Goal: Task Accomplishment & Management: Complete application form

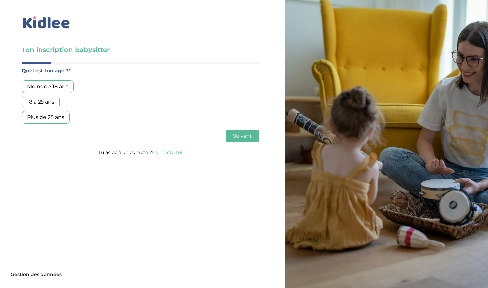
click at [62, 88] on div "Moins de 18 ans" at bounding box center [48, 86] width 52 height 13
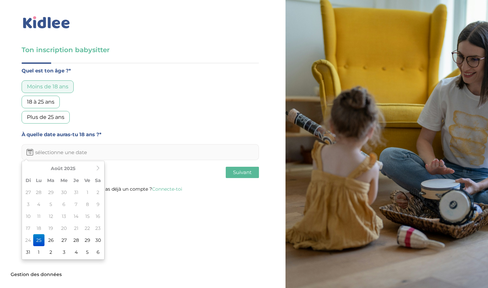
click at [100, 155] on input "text" at bounding box center [140, 152] width 237 height 16
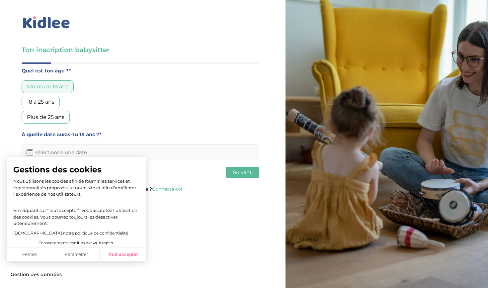
click at [114, 256] on button "Tout accepter" at bounding box center [122, 254] width 46 height 14
checkbox input "true"
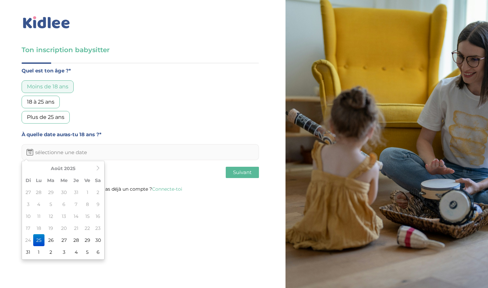
click at [83, 151] on input "text" at bounding box center [140, 152] width 237 height 16
click at [91, 169] on th "Août 2025" at bounding box center [63, 168] width 60 height 12
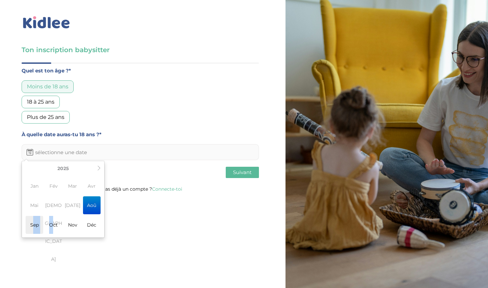
drag, startPoint x: 53, startPoint y: 216, endPoint x: 33, endPoint y: 222, distance: 21.0
click at [33, 222] on td "Jan Fév Mar Avr Mai Jui Jul Aoû Sep Oct Nov Déc" at bounding box center [63, 205] width 80 height 62
click at [33, 222] on span "Sep" at bounding box center [35, 225] width 18 height 18
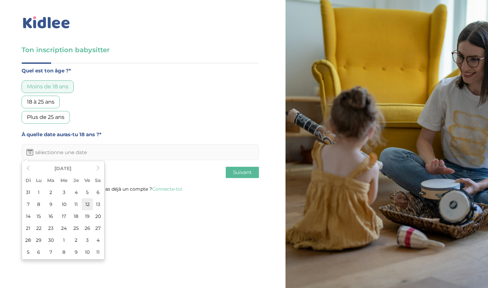
click at [85, 203] on td "12" at bounding box center [87, 204] width 11 height 12
click at [68, 150] on input "12-09-2025" at bounding box center [140, 152] width 237 height 16
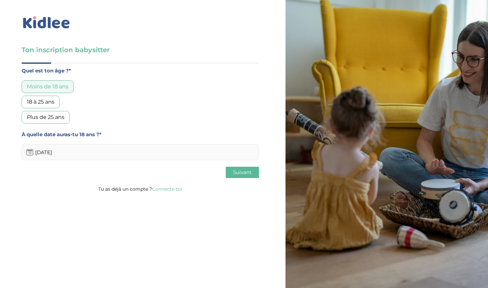
type input "12-09-2026"
click at [236, 171] on span "Suivant" at bounding box center [242, 172] width 19 height 6
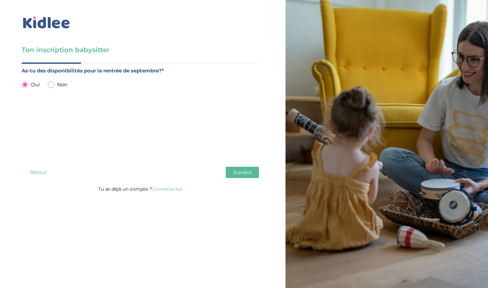
click at [256, 167] on button "Suivant" at bounding box center [242, 171] width 33 height 11
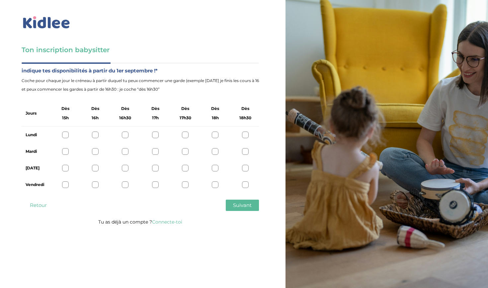
drag, startPoint x: 246, startPoint y: 130, endPoint x: 247, endPoint y: 136, distance: 6.3
click at [246, 130] on div "Lundi" at bounding box center [140, 134] width 237 height 17
click at [246, 142] on div "Lundi" at bounding box center [140, 134] width 237 height 17
click at [245, 148] on div "Mardi" at bounding box center [140, 151] width 237 height 17
click at [245, 130] on div "Lundi" at bounding box center [140, 134] width 237 height 17
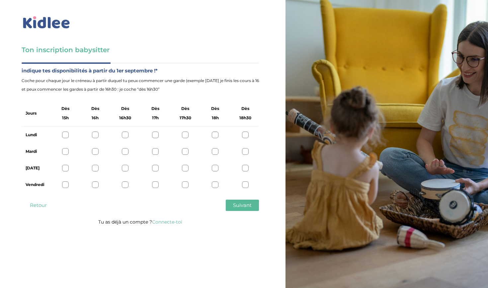
click at [244, 145] on div "Mardi" at bounding box center [140, 151] width 237 height 17
click at [244, 154] on div at bounding box center [245, 151] width 7 height 7
click at [244, 170] on div at bounding box center [245, 167] width 7 height 7
click at [245, 182] on div at bounding box center [245, 184] width 7 height 7
click at [245, 134] on div at bounding box center [245, 134] width 7 height 7
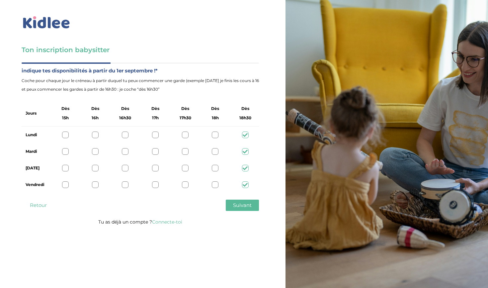
click at [242, 203] on span "Suivant" at bounding box center [242, 205] width 19 height 6
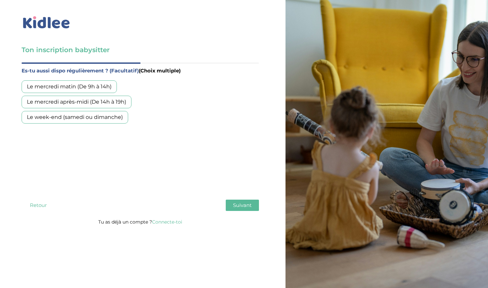
click at [112, 121] on div "Le week-end (samedi ou dimanche)" at bounding box center [75, 117] width 106 height 13
click at [237, 205] on span "Suivant" at bounding box center [242, 205] width 19 height 6
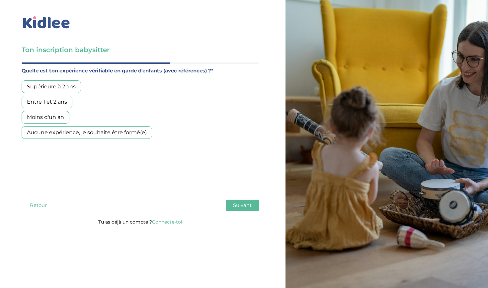
click at [55, 87] on div "Supérieure à 2 ans" at bounding box center [51, 86] width 59 height 13
click at [60, 115] on div "Moins d'un an" at bounding box center [46, 117] width 48 height 13
click at [239, 204] on span "Suivant" at bounding box center [242, 205] width 19 height 6
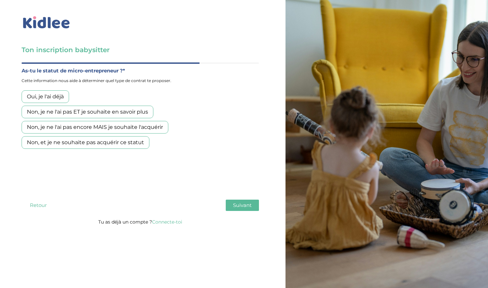
click at [52, 139] on div "Non, et je ne souhaite pas acquérir ce statut" at bounding box center [86, 142] width 128 height 13
click at [243, 207] on span "Suivant" at bounding box center [242, 205] width 19 height 6
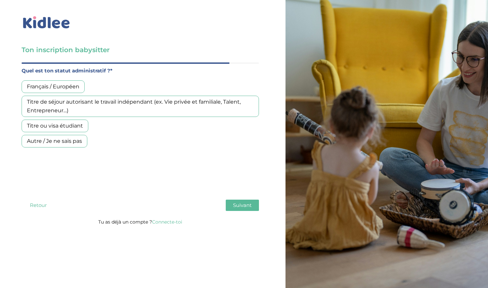
click at [69, 89] on div "Français / Européen" at bounding box center [53, 86] width 63 height 13
click at [230, 205] on button "Suivant" at bounding box center [242, 204] width 33 height 11
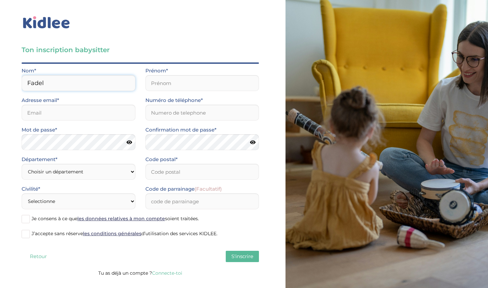
type input "Fadel"
type input "Elsa"
click at [40, 113] on input "elsa;fadel.12@gmail.com" at bounding box center [79, 112] width 114 height 16
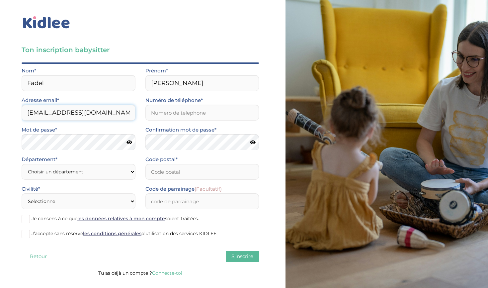
type input "elsa.fadel.12@gmail.com"
type input "À"
type input "0766389438"
select select "92"
click at [177, 174] on input "Code postal*" at bounding box center [202, 171] width 114 height 16
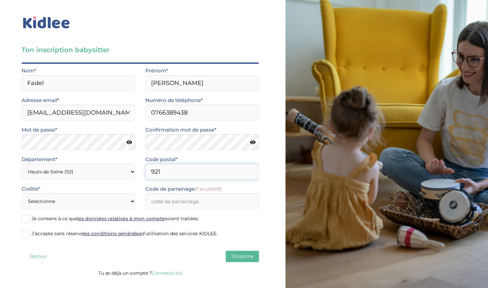
type input "9211"
type input "92110"
select select "1"
click at [25, 219] on span at bounding box center [26, 219] width 8 height 8
click at [0, 0] on input "Je consens à ce que les données relatives à mon compte soient traitées." at bounding box center [0, 0] width 0 height 0
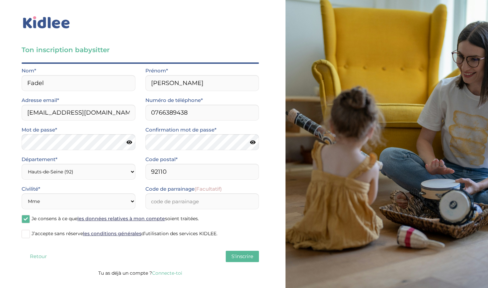
click at [28, 232] on span at bounding box center [26, 233] width 8 height 8
click at [0, 0] on input "J’accepte sans réserve les conditions générales d’utilisation des services KIDL…" at bounding box center [0, 0] width 0 height 0
click at [241, 254] on span "S'inscrire" at bounding box center [242, 256] width 22 height 6
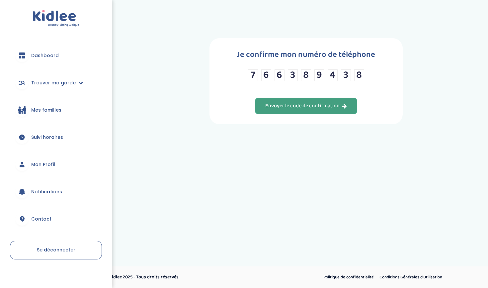
click at [301, 109] on div "Envoyer le code de confirmation" at bounding box center [306, 106] width 82 height 8
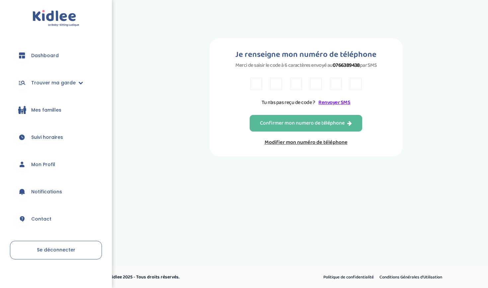
click at [252, 90] on input "text" at bounding box center [256, 84] width 12 height 12
type input "N"
type input "E"
type input "W"
type input "F"
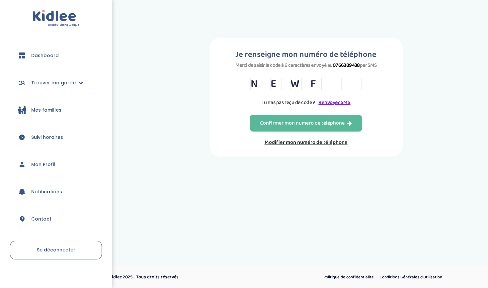
type input "Z"
type input "D"
click at [262, 127] on div "Confirmer mon numero de téléphone" at bounding box center [306, 123] width 92 height 8
